Goal: Information Seeking & Learning: Learn about a topic

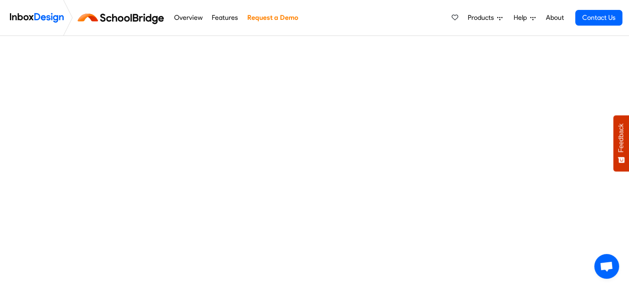
scroll to position [84, 0]
click at [480, 18] on span "Products" at bounding box center [482, 18] width 29 height 10
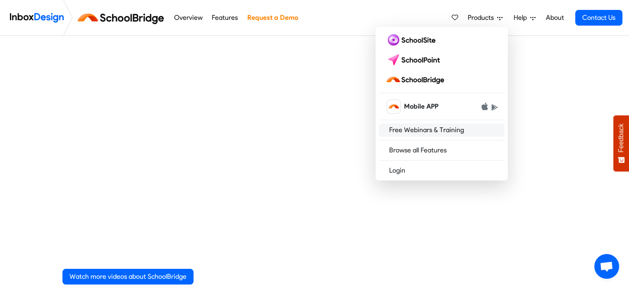
click at [423, 127] on link "Free Webinars & Training" at bounding box center [442, 130] width 126 height 13
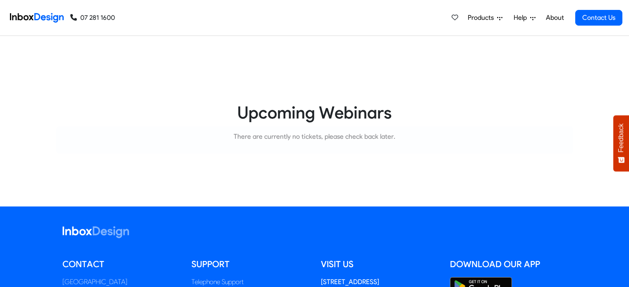
scroll to position [124, 0]
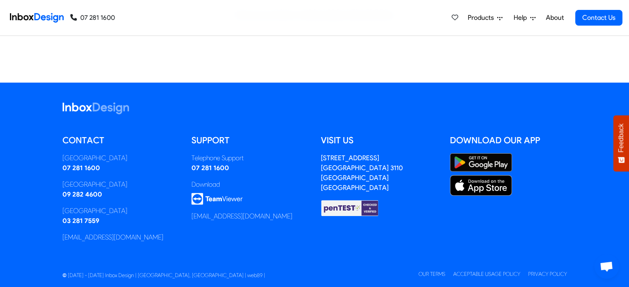
click at [559, 18] on link "About" at bounding box center [554, 18] width 23 height 17
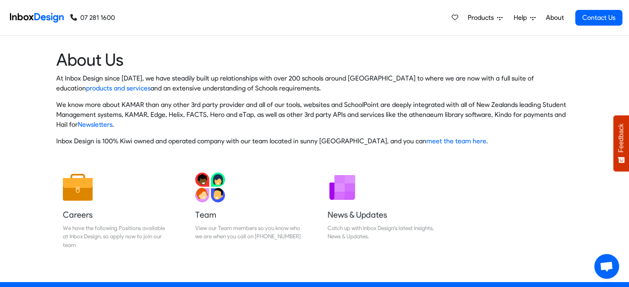
click at [527, 14] on span "Help" at bounding box center [522, 18] width 17 height 10
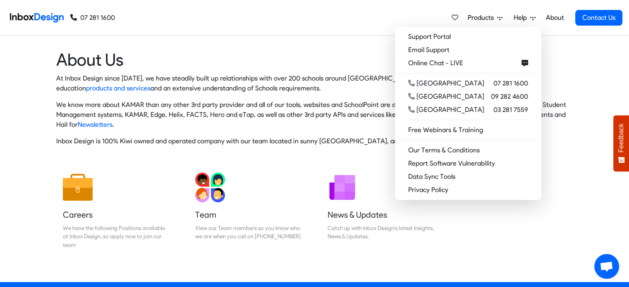
click at [257, 29] on div "Products Mobile APP Free Webinars & Training Browse all Features Login Help Sup…" at bounding box center [368, 18] width 507 height 36
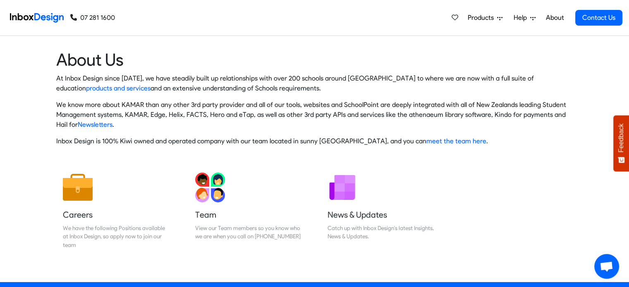
click at [478, 19] on span "Products" at bounding box center [482, 18] width 29 height 10
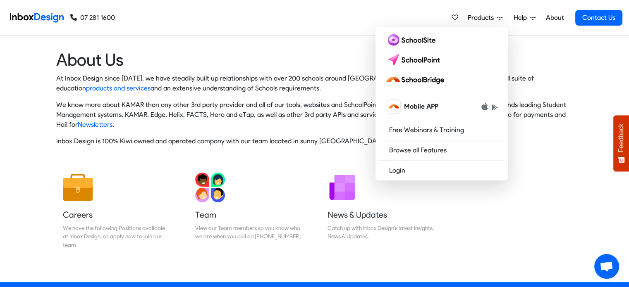
drag, startPoint x: 490, startPoint y: 225, endPoint x: 473, endPoint y: 226, distance: 17.0
click at [490, 225] on div "Careers We have the following Positions available at Inbox Design, so apply now…" at bounding box center [314, 214] width 529 height 96
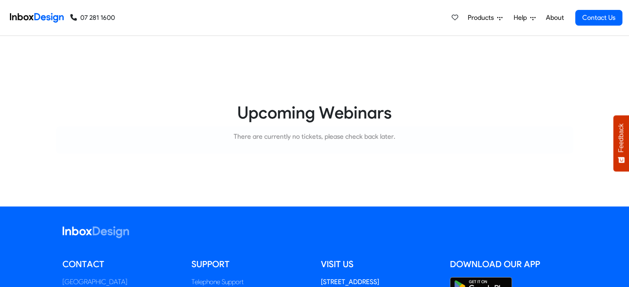
click at [488, 17] on span "Products" at bounding box center [482, 18] width 29 height 10
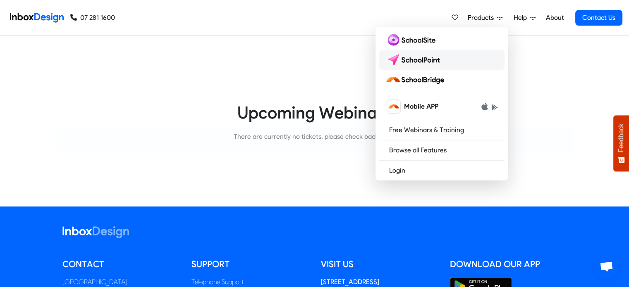
click at [409, 58] on img at bounding box center [414, 59] width 58 height 13
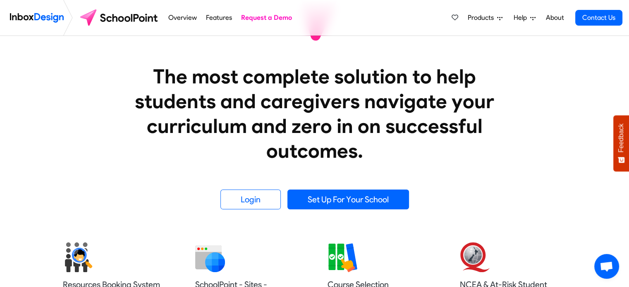
scroll to position [165, 0]
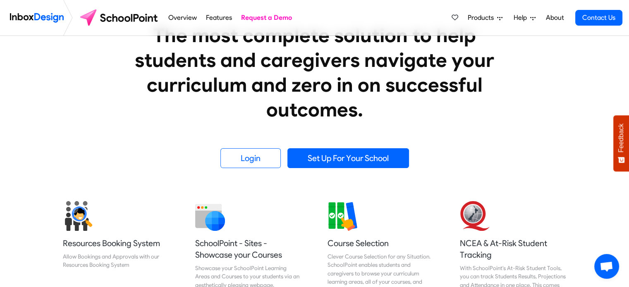
click at [475, 19] on span "Products" at bounding box center [482, 18] width 29 height 10
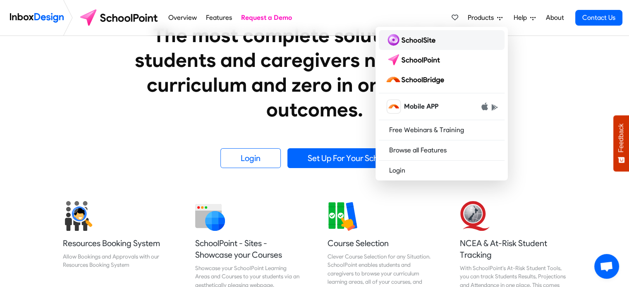
click at [413, 44] on img at bounding box center [411, 39] width 53 height 13
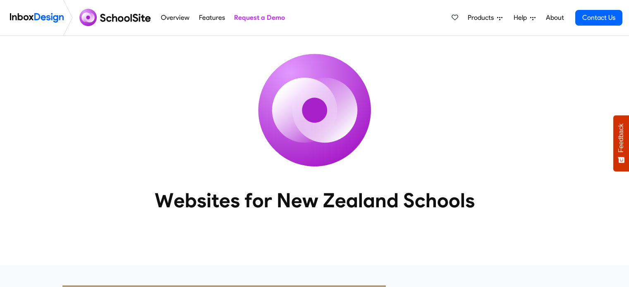
scroll to position [207, 0]
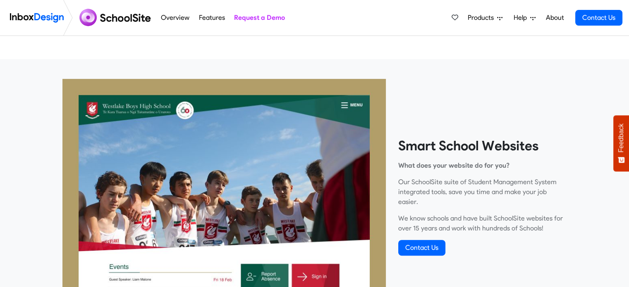
click at [482, 19] on span "Products" at bounding box center [482, 18] width 29 height 10
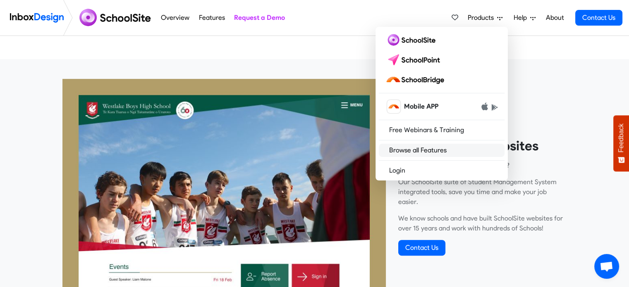
click at [407, 152] on link "Browse all Features" at bounding box center [442, 150] width 126 height 13
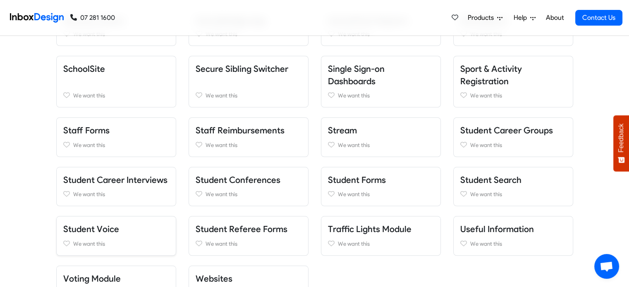
scroll to position [786, 0]
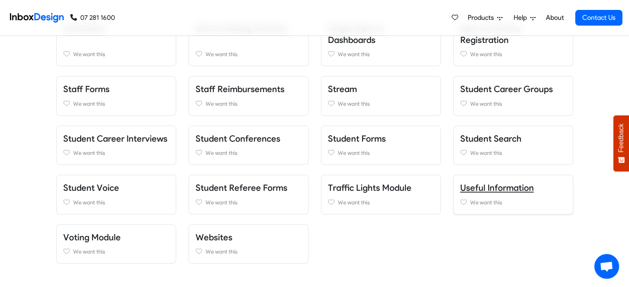
click at [480, 186] on link "Useful Information" at bounding box center [497, 188] width 74 height 10
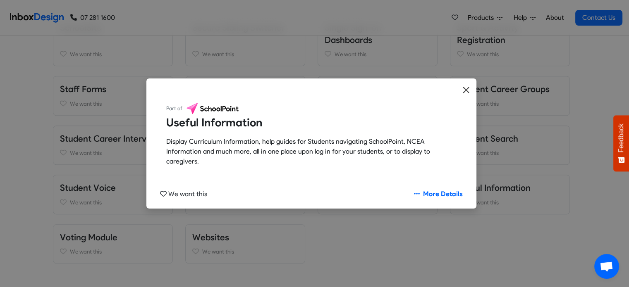
click at [464, 92] on icon "Close" at bounding box center [465, 90] width 7 height 10
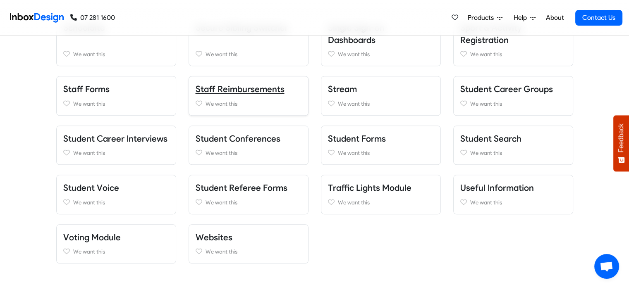
click at [256, 88] on link "Staff Reimbursements" at bounding box center [240, 89] width 89 height 10
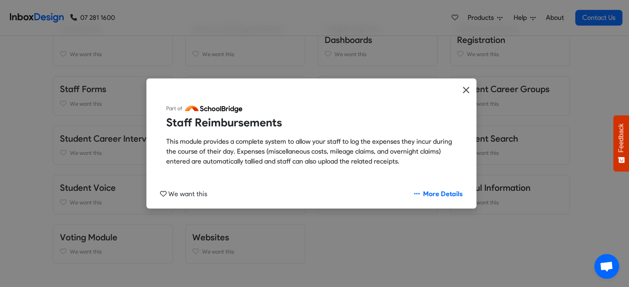
click at [463, 90] on icon "Close" at bounding box center [465, 90] width 7 height 10
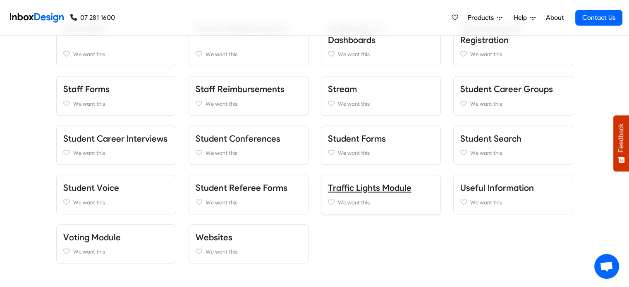
click at [385, 186] on link "Traffic Lights Module" at bounding box center [370, 188] width 84 height 10
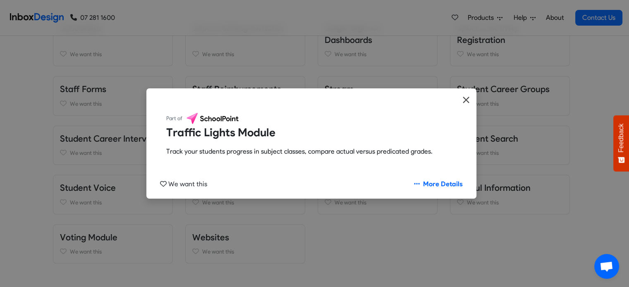
click at [466, 100] on icon "Close" at bounding box center [466, 100] width 6 height 6
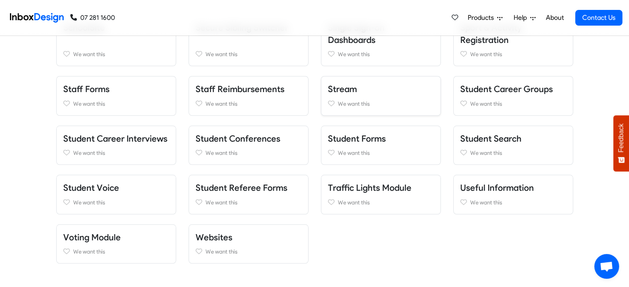
scroll to position [744, 0]
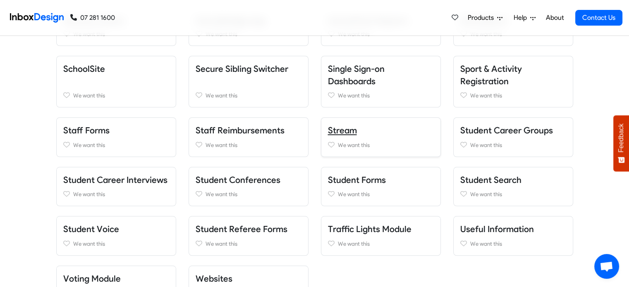
click at [342, 129] on link "Stream" at bounding box center [342, 130] width 29 height 10
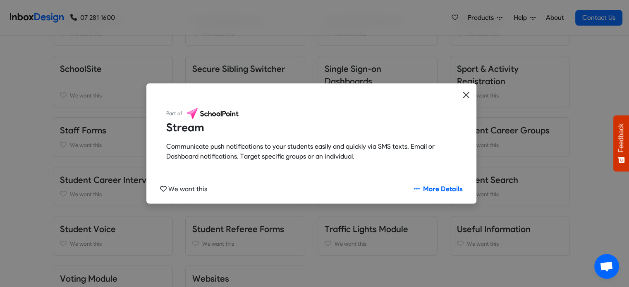
click at [465, 96] on icon "Close" at bounding box center [465, 95] width 7 height 10
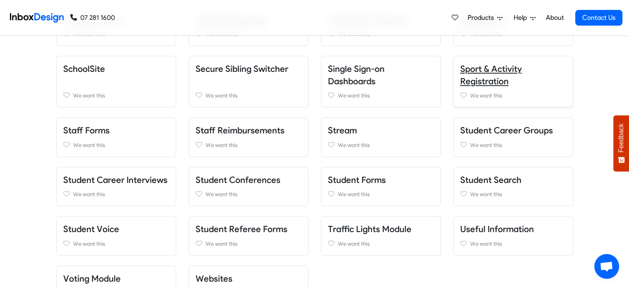
click at [484, 81] on link "Sport & Activity Registration" at bounding box center [491, 75] width 62 height 23
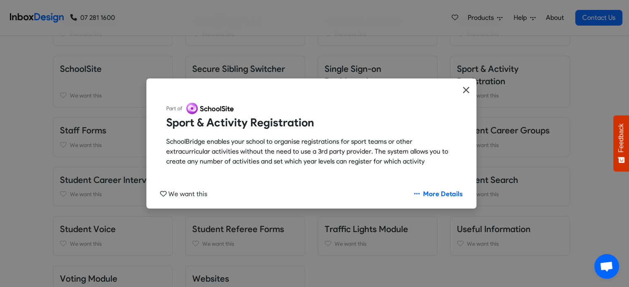
click at [463, 88] on icon "Close" at bounding box center [465, 90] width 7 height 10
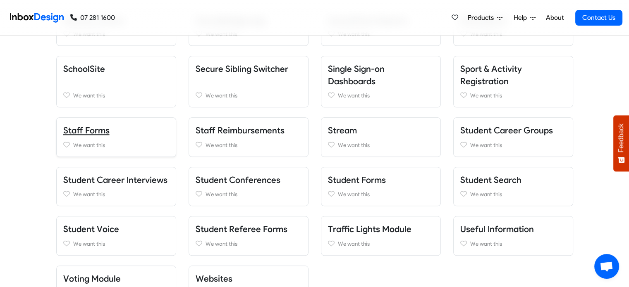
click at [103, 127] on link "Staff Forms" at bounding box center [86, 130] width 46 height 10
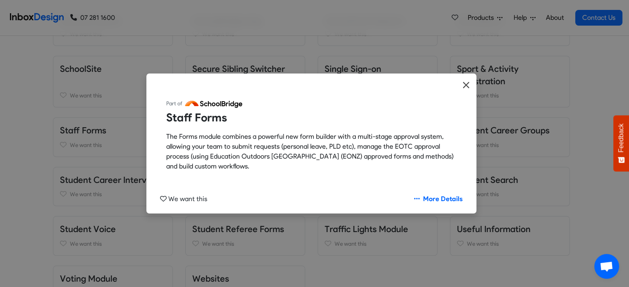
click at [469, 83] on icon "Close" at bounding box center [465, 85] width 7 height 10
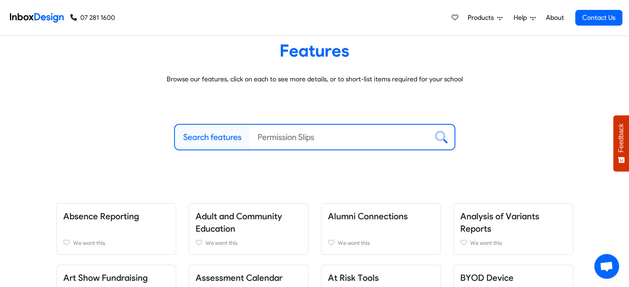
scroll to position [0, 0]
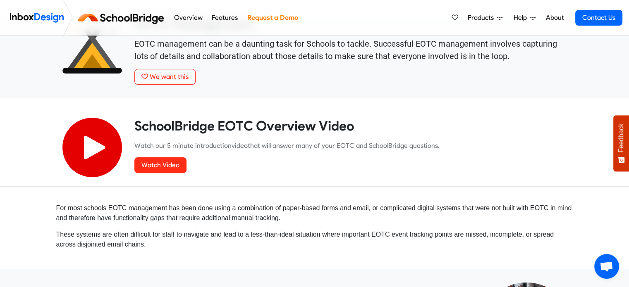
scroll to position [83, 0]
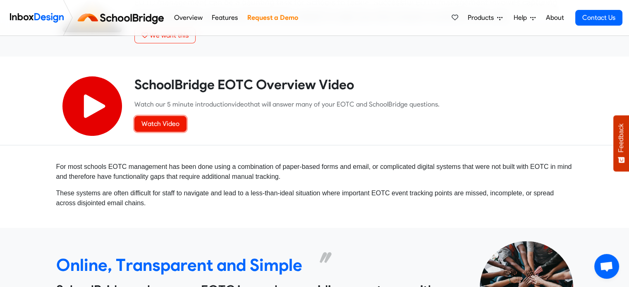
click at [165, 123] on link "Watch Video" at bounding box center [160, 124] width 52 height 16
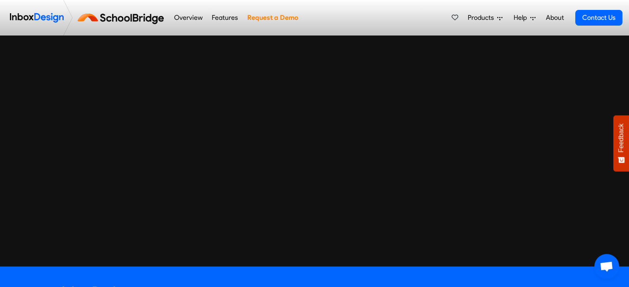
scroll to position [2282, 0]
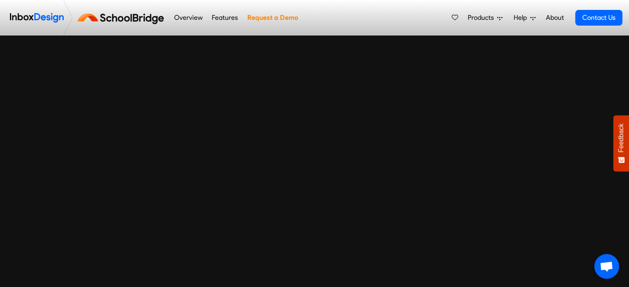
scroll to position [2315, 0]
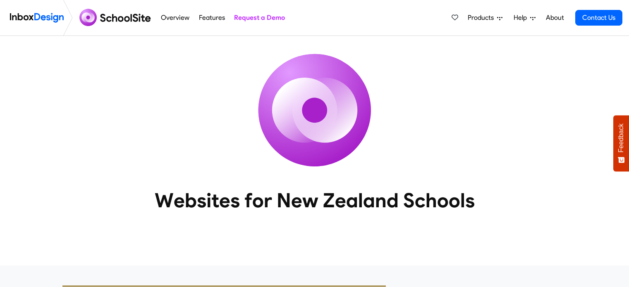
scroll to position [207, 0]
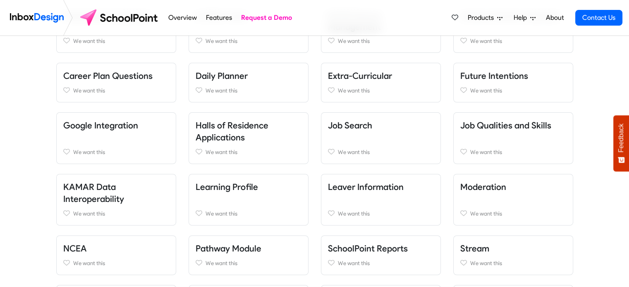
scroll to position [355, 0]
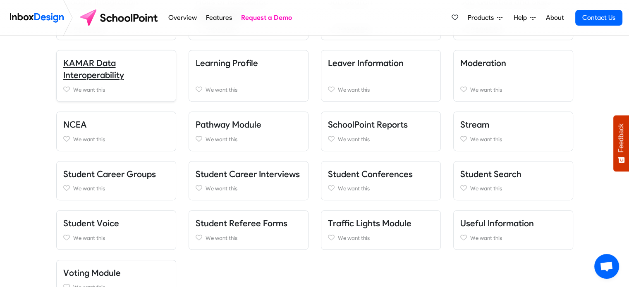
click at [99, 72] on link "KAMAR Data Interoperability" at bounding box center [93, 69] width 61 height 23
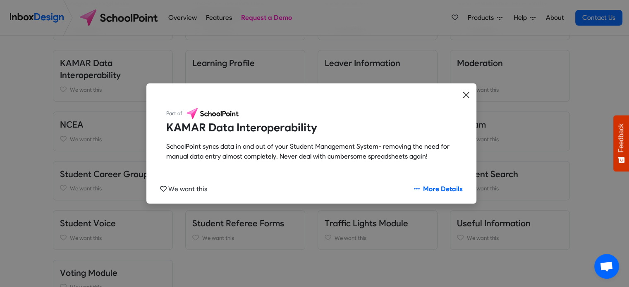
click at [468, 96] on icon "Close" at bounding box center [465, 95] width 7 height 10
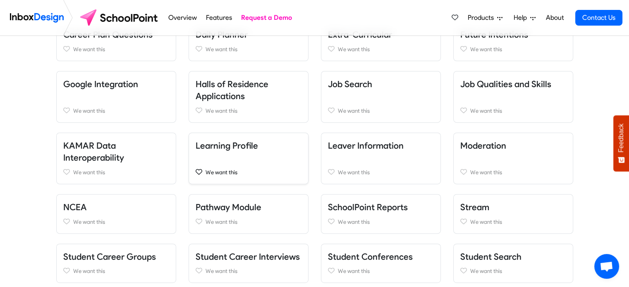
scroll to position [190, 0]
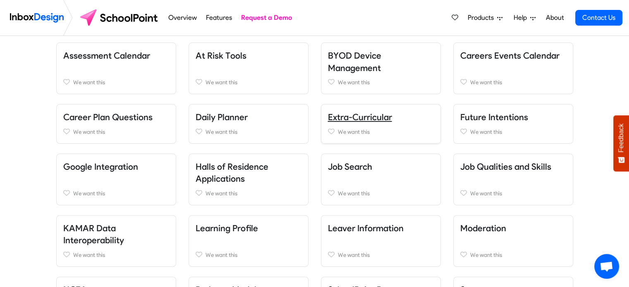
click at [346, 119] on link "Extra-Curricular" at bounding box center [360, 117] width 64 height 10
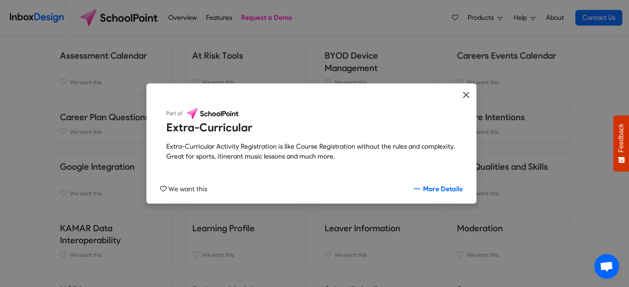
click at [467, 94] on icon "Close" at bounding box center [465, 95] width 7 height 10
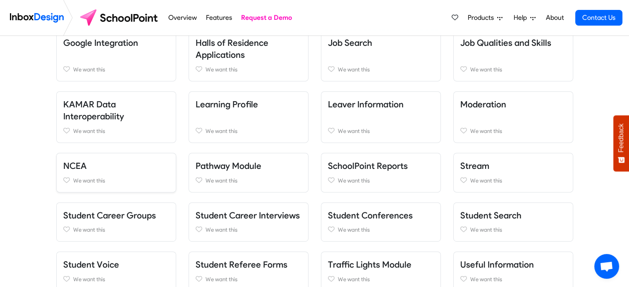
scroll to position [272, 0]
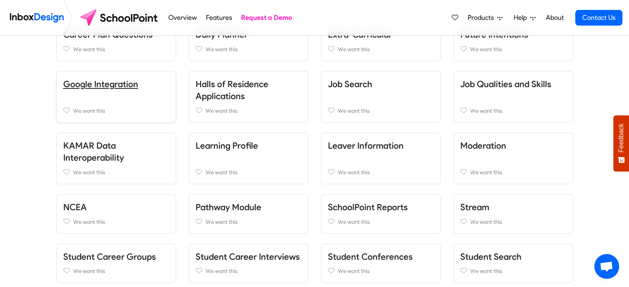
click at [121, 81] on link "Google Integration" at bounding box center [100, 84] width 75 height 10
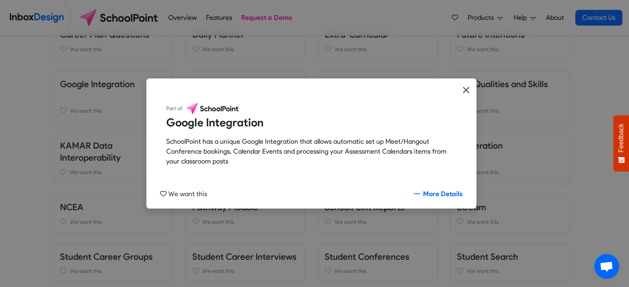
click at [463, 91] on icon "Close" at bounding box center [465, 90] width 7 height 10
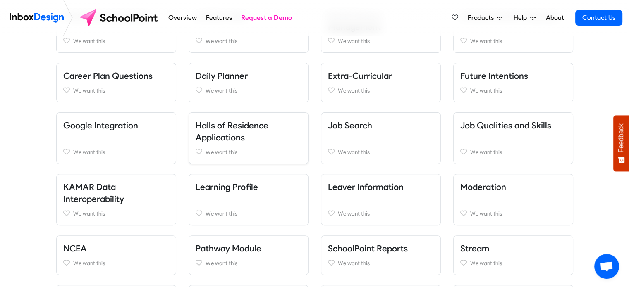
scroll to position [190, 0]
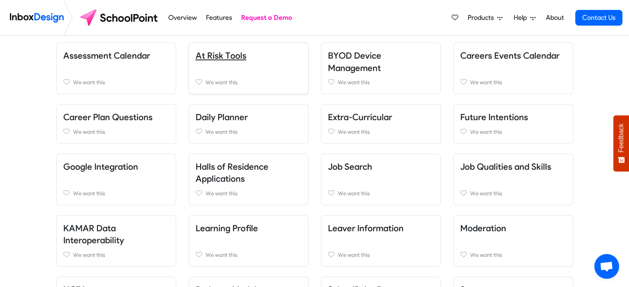
click at [241, 53] on link "At Risk Tools" at bounding box center [221, 55] width 51 height 10
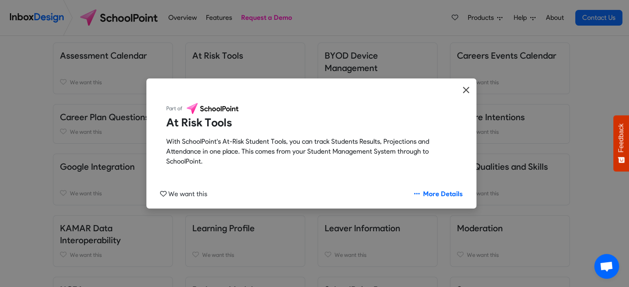
click at [464, 89] on icon "Close" at bounding box center [465, 90] width 7 height 10
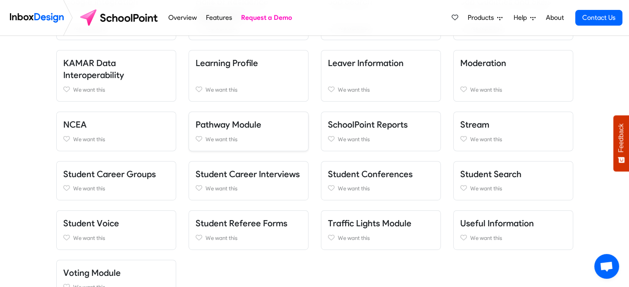
scroll to position [397, 0]
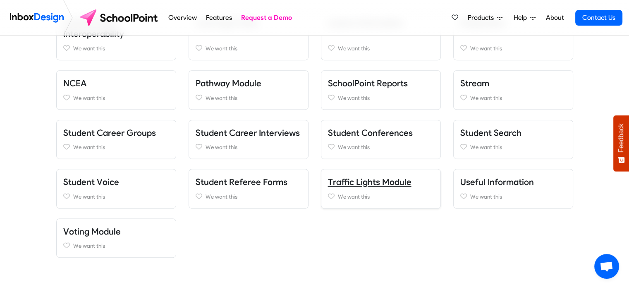
click at [345, 180] on link "Traffic Lights Module" at bounding box center [370, 182] width 84 height 10
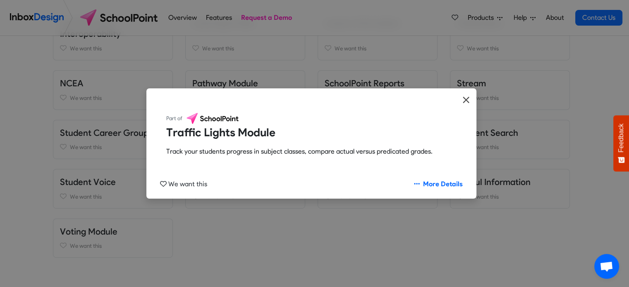
click at [467, 100] on icon "Close" at bounding box center [465, 100] width 7 height 10
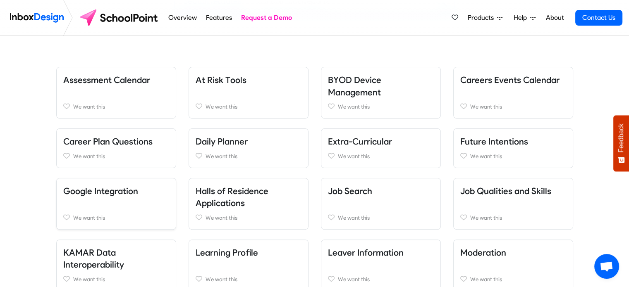
scroll to position [248, 0]
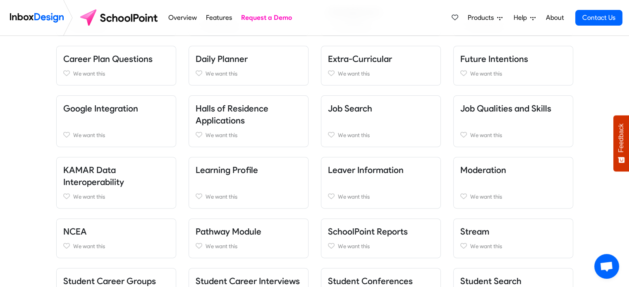
click at [46, 18] on img at bounding box center [37, 18] width 54 height 17
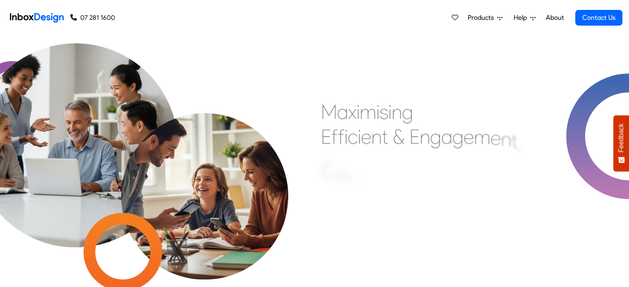
click at [483, 18] on span "Products" at bounding box center [482, 18] width 29 height 10
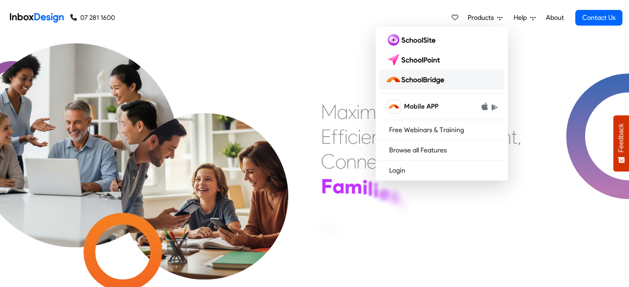
click at [417, 79] on img at bounding box center [416, 79] width 62 height 13
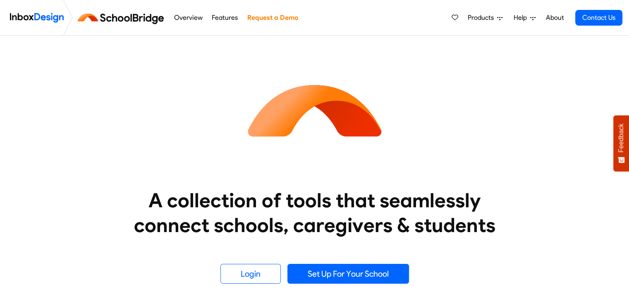
click at [221, 18] on link "Features" at bounding box center [225, 18] width 31 height 17
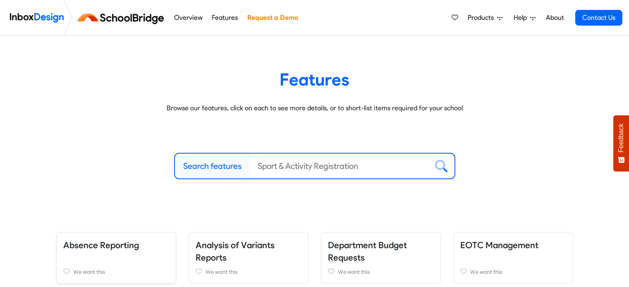
scroll to position [166, 0]
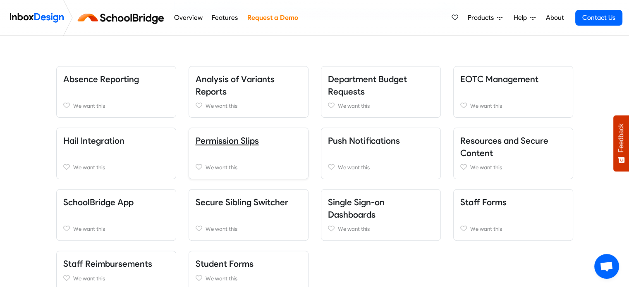
click at [205, 140] on link "Permission Slips" at bounding box center [227, 141] width 63 height 10
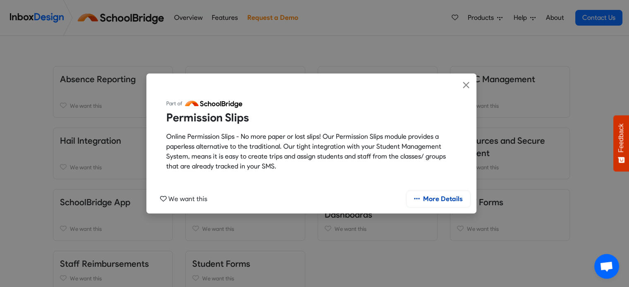
click at [439, 195] on link "More Details" at bounding box center [438, 199] width 63 height 16
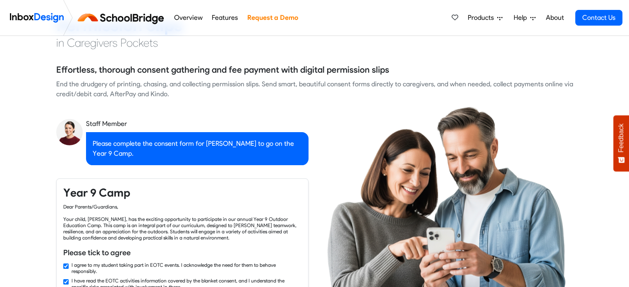
scroll to position [83, 0]
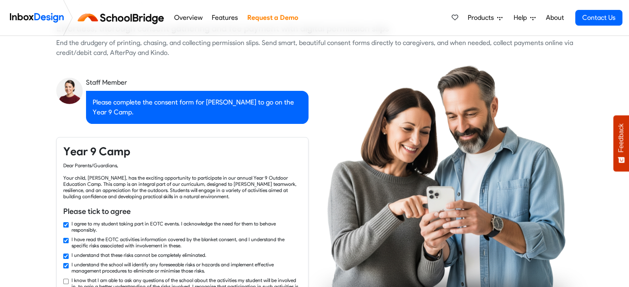
checkbox input "true"
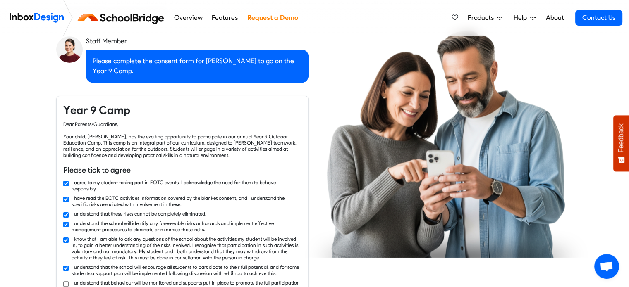
checkbox input "true"
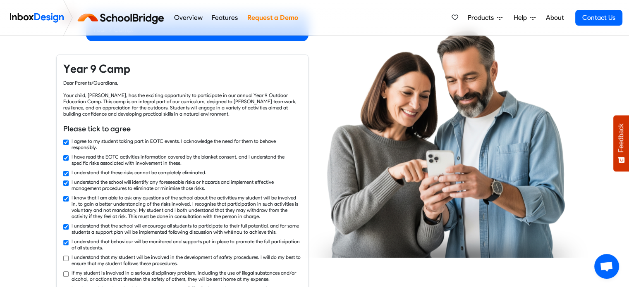
checkbox input "true"
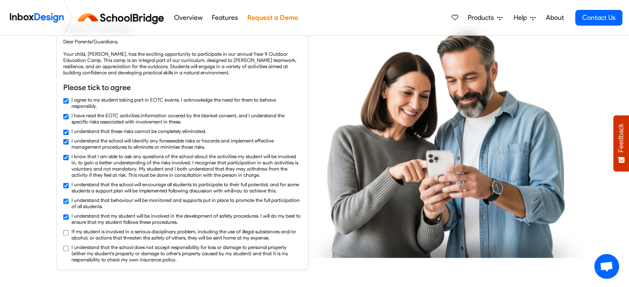
checkbox input "true"
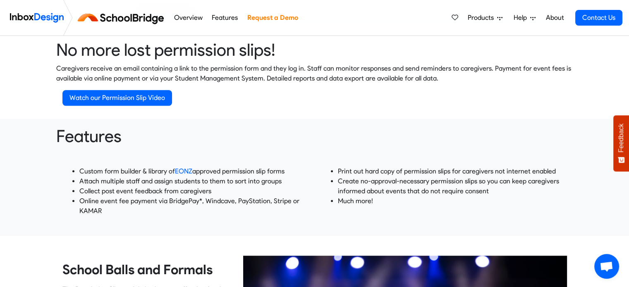
scroll to position [413, 0]
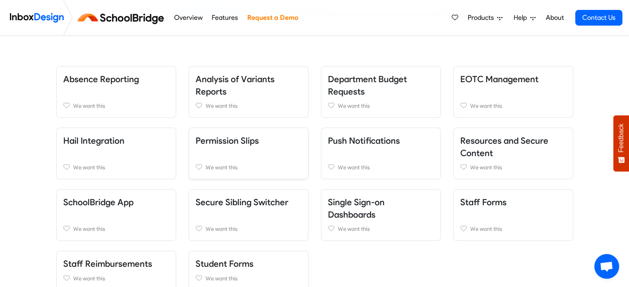
scroll to position [208, 0]
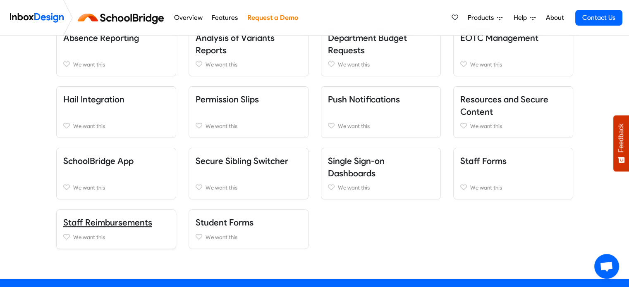
click at [117, 220] on link "Staff Reimbursements" at bounding box center [107, 222] width 89 height 10
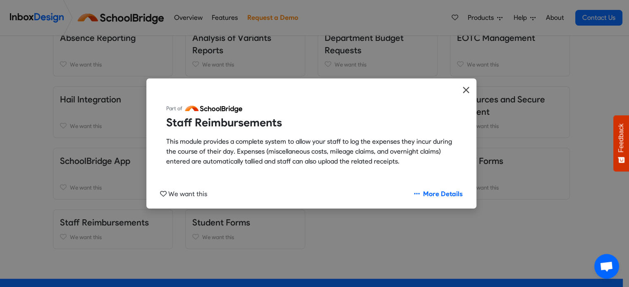
click at [468, 89] on icon "Close" at bounding box center [465, 90] width 7 height 10
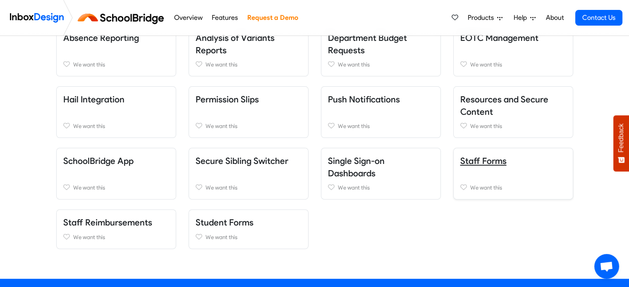
click at [477, 160] on link "Staff Forms" at bounding box center [483, 161] width 46 height 10
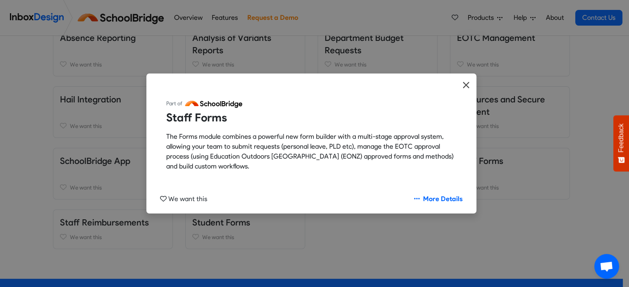
click at [465, 85] on icon "Close" at bounding box center [466, 85] width 6 height 6
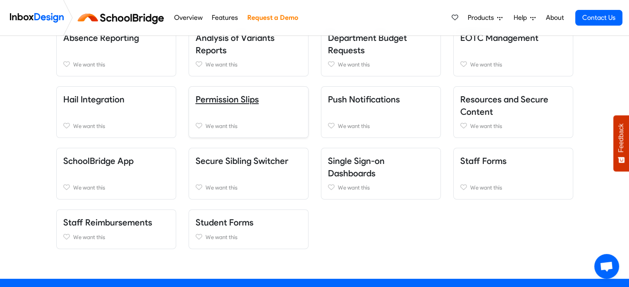
click at [246, 101] on link "Permission Slips" at bounding box center [227, 99] width 63 height 10
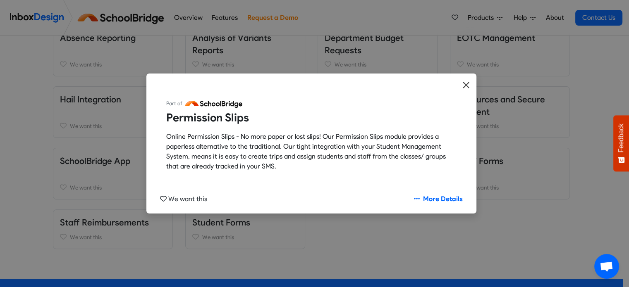
click at [468, 82] on icon "Close" at bounding box center [466, 85] width 6 height 6
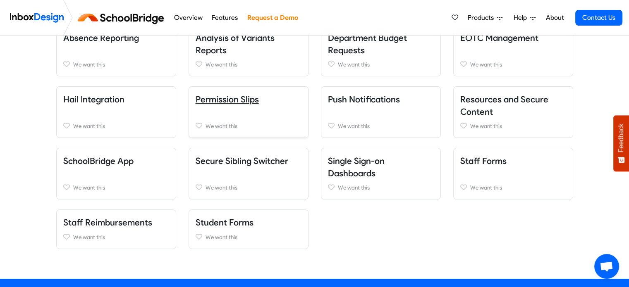
click at [232, 102] on link "Permission Slips" at bounding box center [227, 99] width 63 height 10
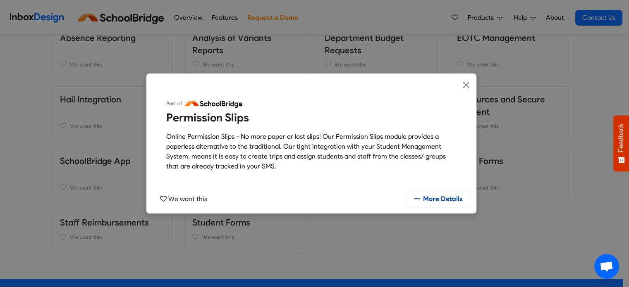
click at [445, 200] on link "More Details" at bounding box center [438, 199] width 63 height 16
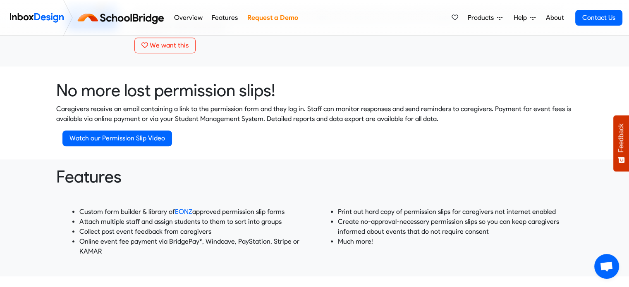
scroll to position [828, 0]
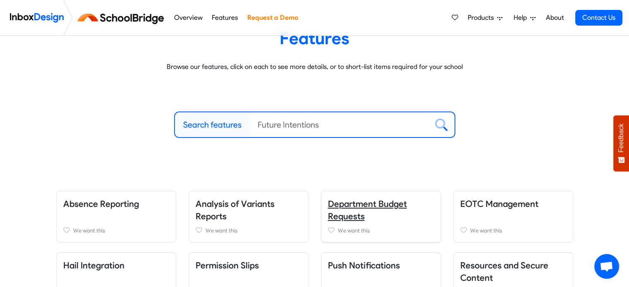
scroll to position [83, 0]
